Goal: Task Accomplishment & Management: Complete application form

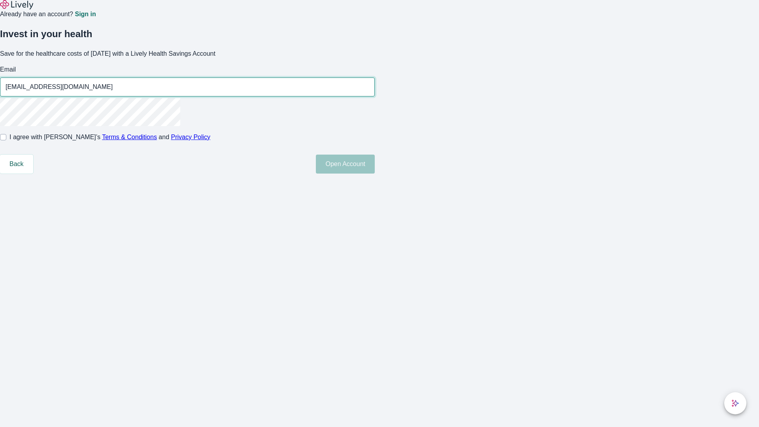
type input "[EMAIL_ADDRESS][DOMAIN_NAME]"
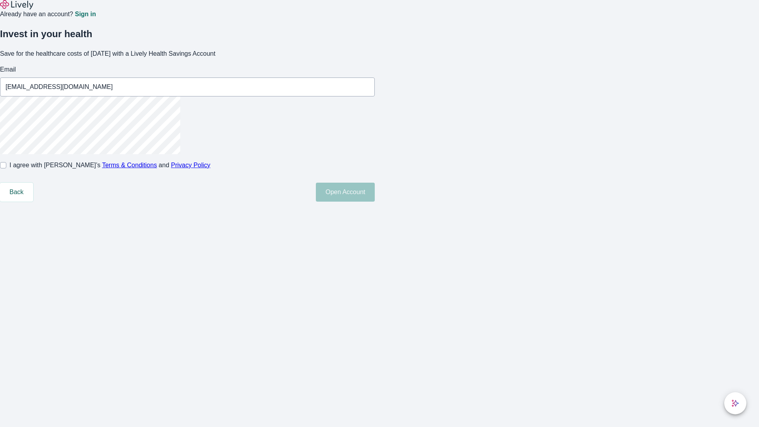
click at [6, 168] on input "I agree with Lively’s Terms & Conditions and Privacy Policy" at bounding box center [3, 165] width 6 height 6
checkbox input "true"
click at [375, 202] on button "Open Account" at bounding box center [345, 192] width 59 height 19
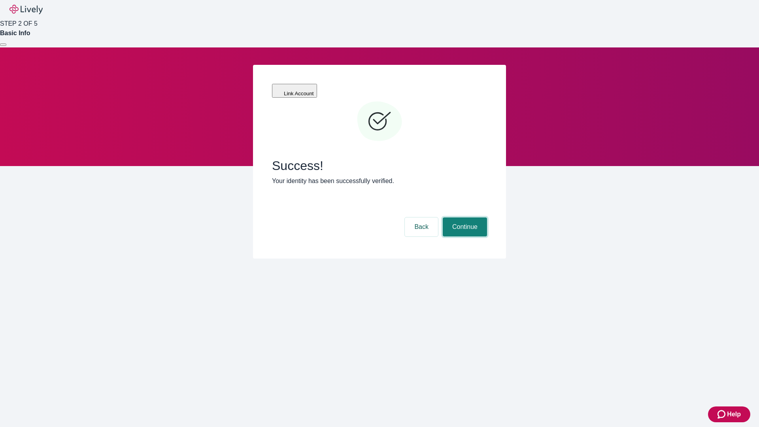
click at [464, 217] on button "Continue" at bounding box center [465, 226] width 44 height 19
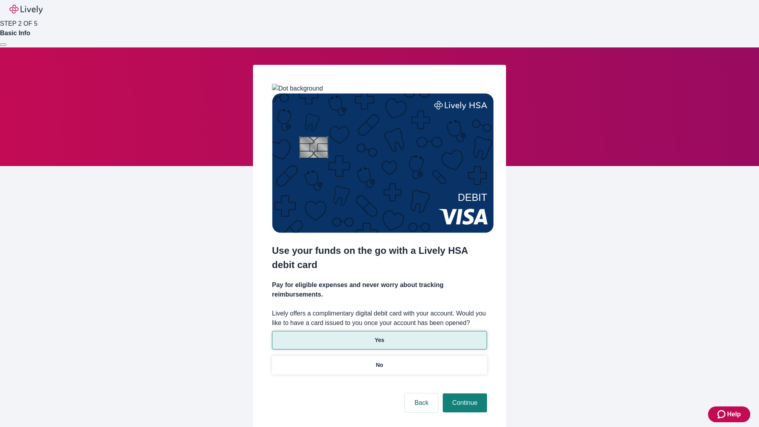
click at [379, 336] on p "Yes" at bounding box center [379, 340] width 9 height 8
click at [464, 393] on button "Continue" at bounding box center [465, 402] width 44 height 19
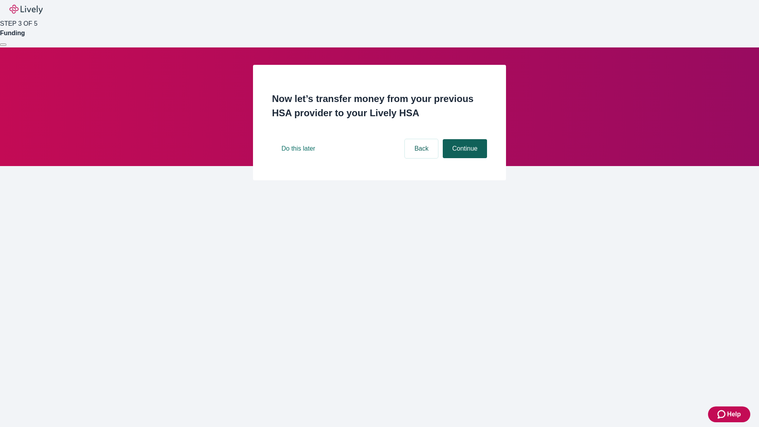
click at [464, 158] on button "Continue" at bounding box center [465, 148] width 44 height 19
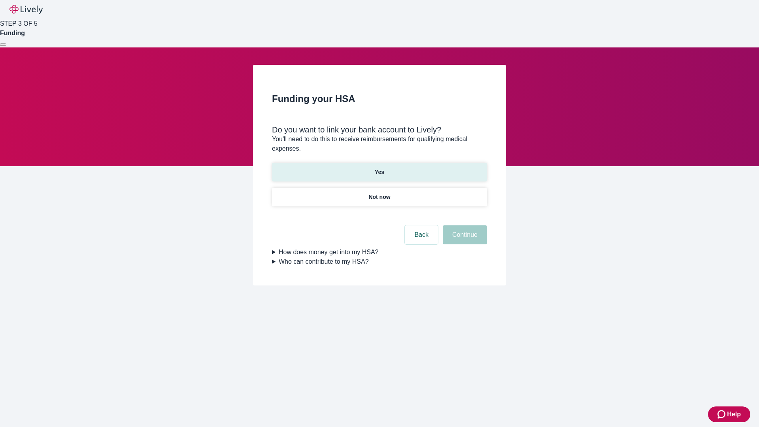
click at [379, 168] on p "Yes" at bounding box center [379, 172] width 9 height 8
click at [464, 225] on button "Continue" at bounding box center [465, 234] width 44 height 19
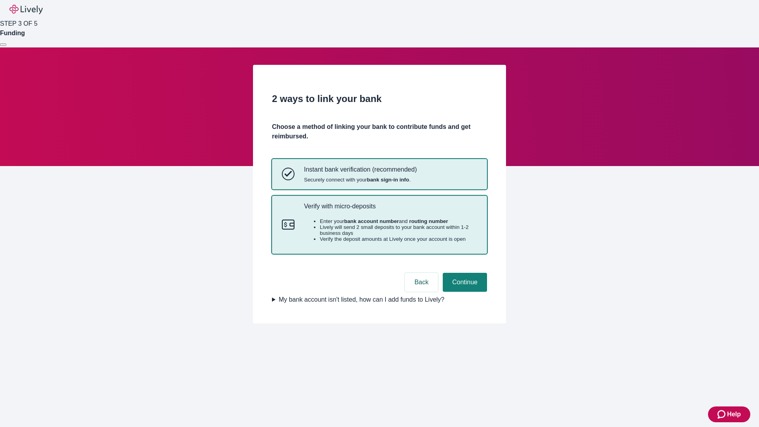
click at [390, 210] on p "Verify with micro-deposits" at bounding box center [390, 206] width 173 height 8
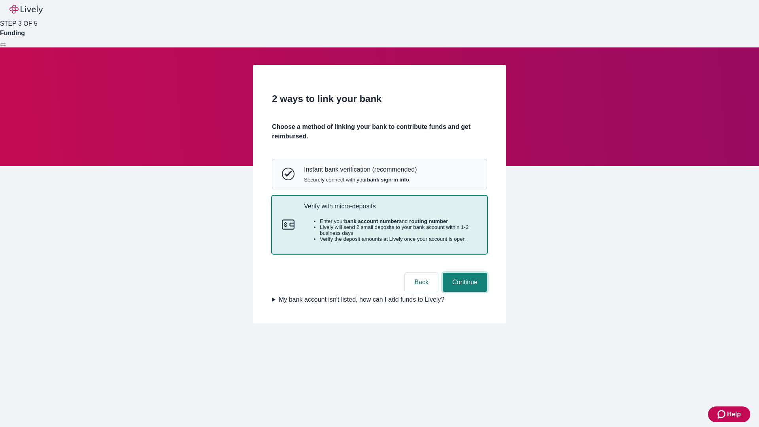
click at [464, 292] on button "Continue" at bounding box center [465, 282] width 44 height 19
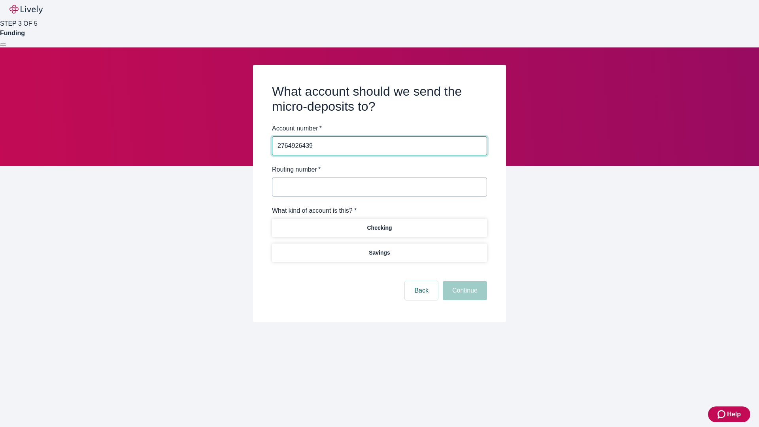
type input "2764926439"
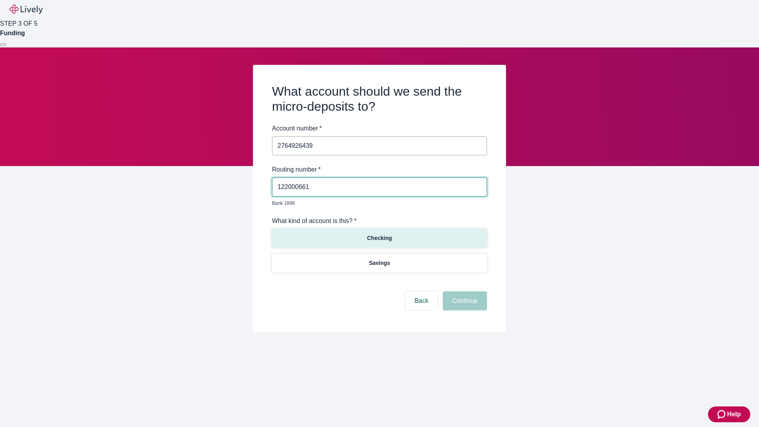
type input "122000661"
click at [379, 234] on p "Checking" at bounding box center [379, 238] width 25 height 8
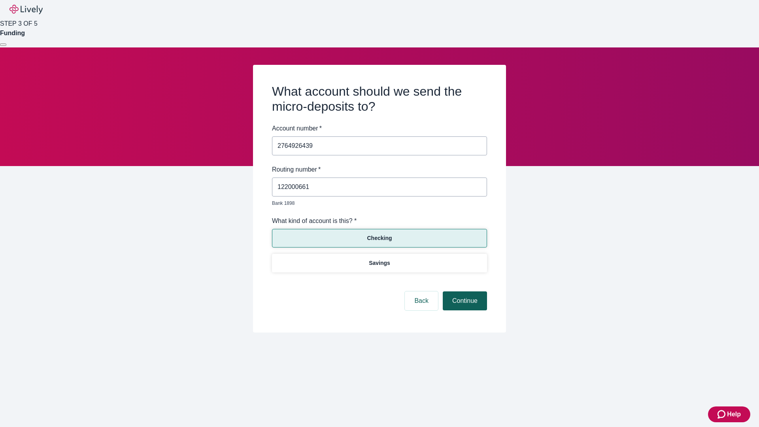
click at [464, 292] on button "Continue" at bounding box center [465, 300] width 44 height 19
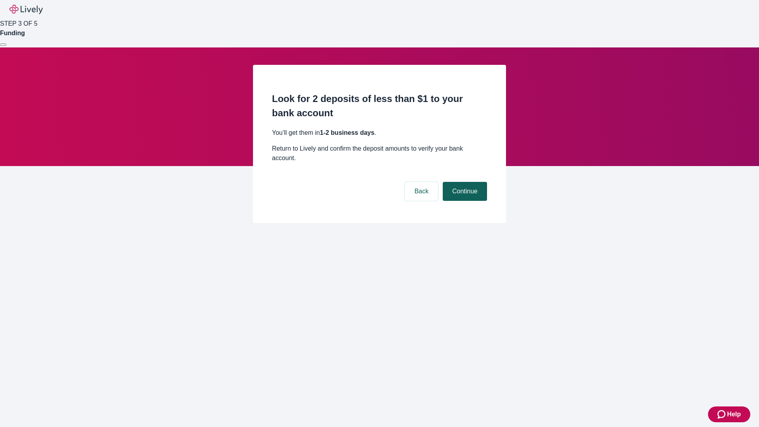
click at [464, 182] on button "Continue" at bounding box center [465, 191] width 44 height 19
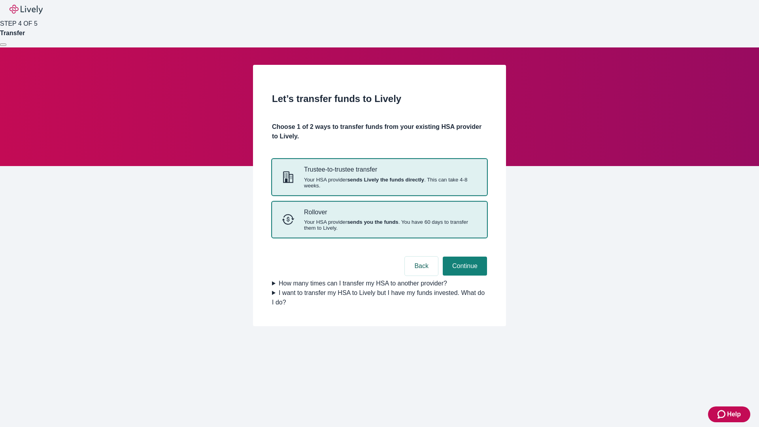
click at [379, 225] on strong "sends you the funds" at bounding box center [372, 222] width 51 height 6
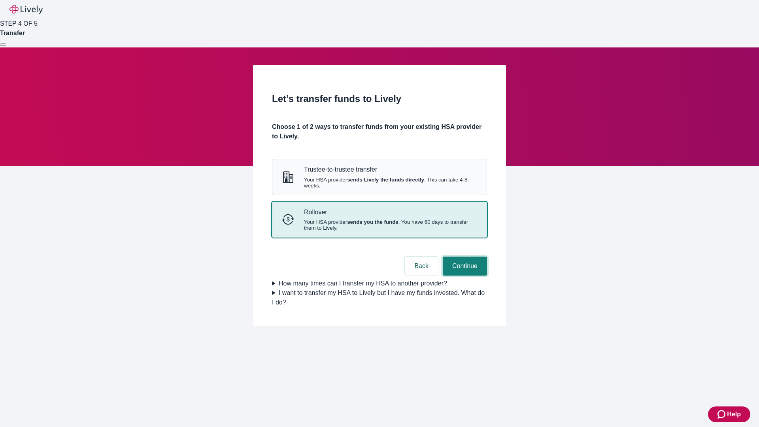
click at [464, 276] on button "Continue" at bounding box center [465, 266] width 44 height 19
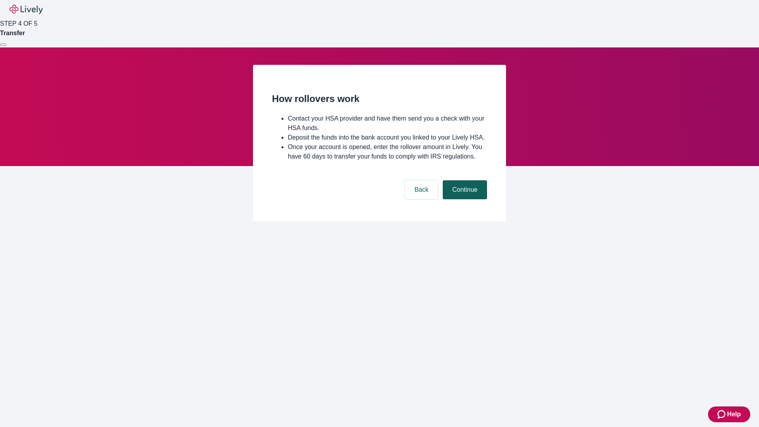
click at [464, 199] on button "Continue" at bounding box center [465, 189] width 44 height 19
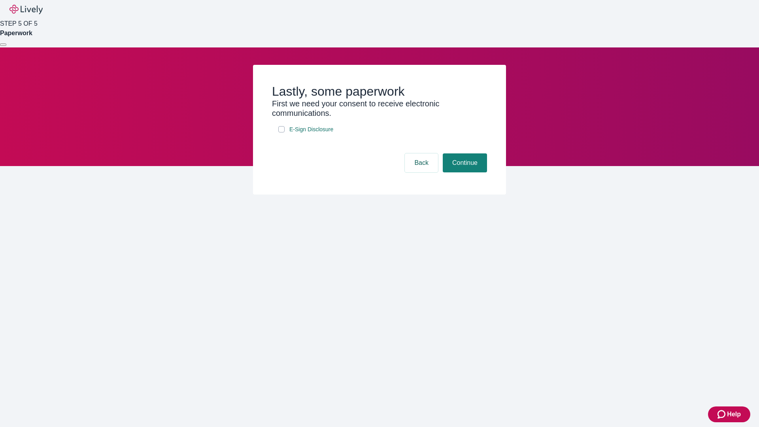
click at [281, 132] on input "E-Sign Disclosure" at bounding box center [281, 129] width 6 height 6
checkbox input "true"
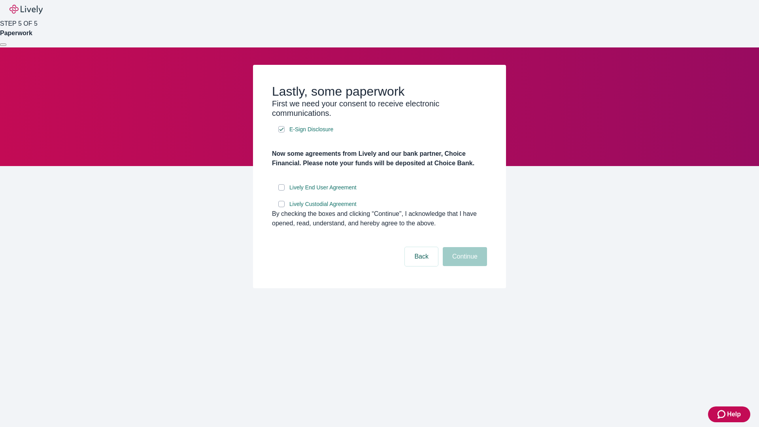
click at [281, 191] on input "Lively End User Agreement" at bounding box center [281, 187] width 6 height 6
checkbox input "true"
click at [281, 207] on input "Lively Custodial Agreement" at bounding box center [281, 204] width 6 height 6
checkbox input "true"
click at [464, 266] on button "Continue" at bounding box center [465, 256] width 44 height 19
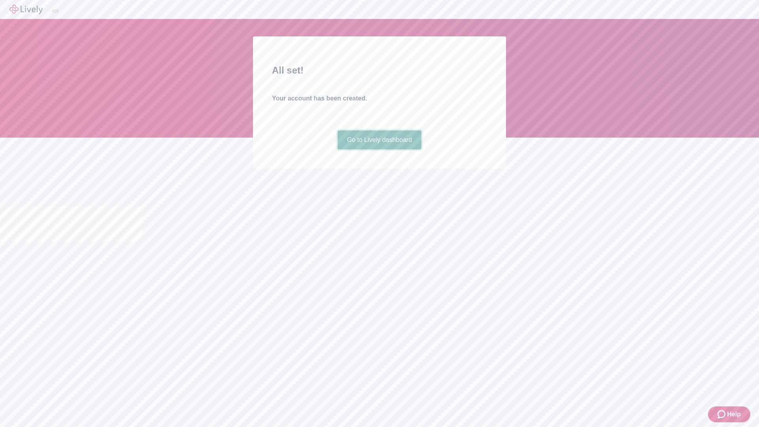
click at [379, 149] on link "Go to Lively dashboard" at bounding box center [380, 139] width 84 height 19
